Goal: Information Seeking & Learning: Learn about a topic

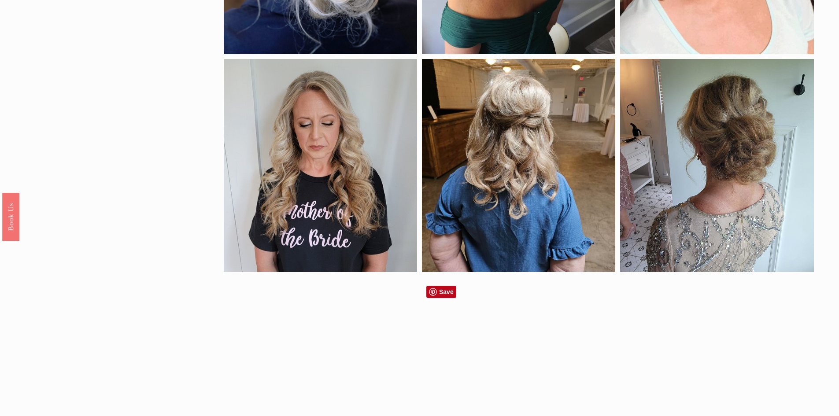
scroll to position [352, 0]
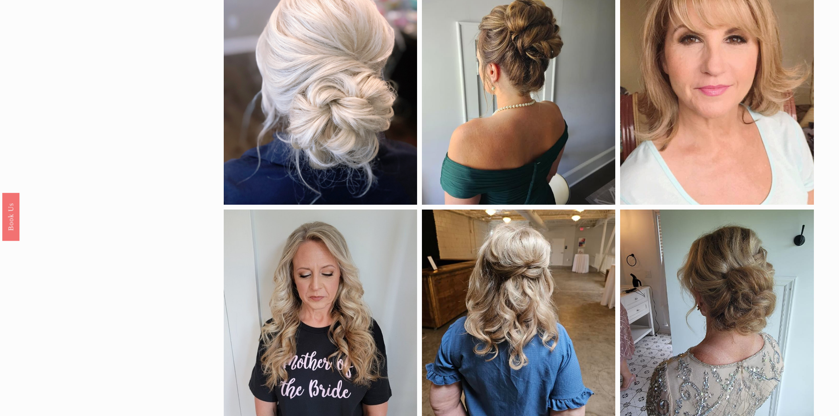
click at [542, 152] on div at bounding box center [518, 87] width 193 height 235
click at [539, 151] on div at bounding box center [518, 87] width 193 height 235
